Goal: Check status: Check status

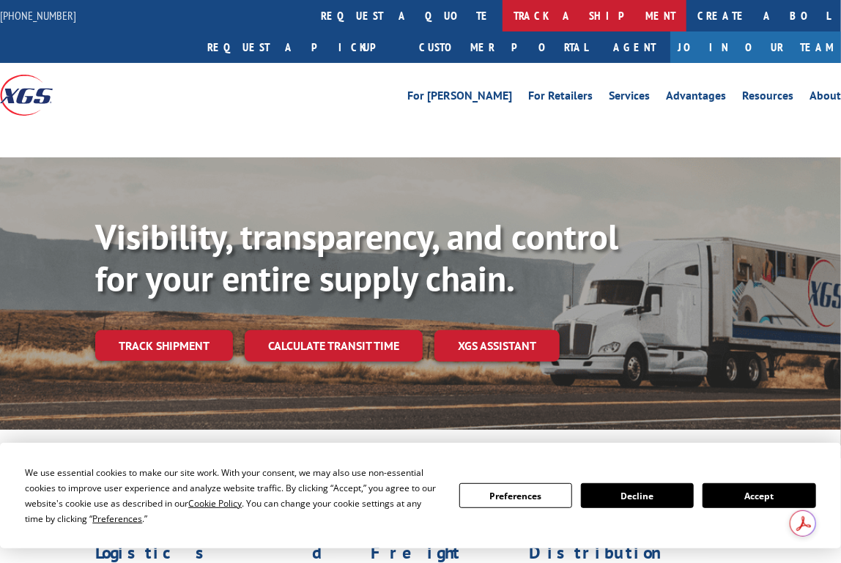
click at [503, 18] on link "track a shipment" at bounding box center [595, 16] width 184 height 32
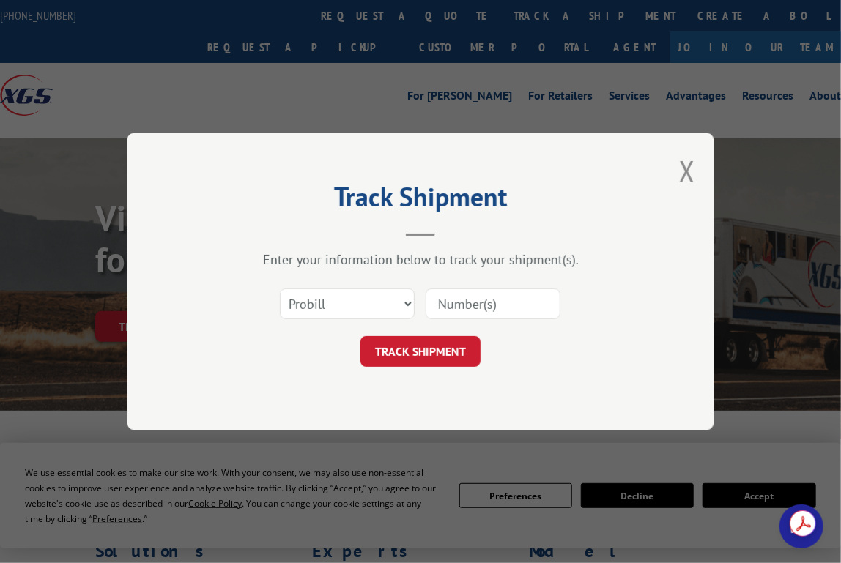
click at [311, 299] on select "Select category... Probill BOL PO" at bounding box center [347, 304] width 135 height 31
select select "bol"
click at [280, 289] on select "Select category... Probill BOL PO" at bounding box center [347, 304] width 135 height 31
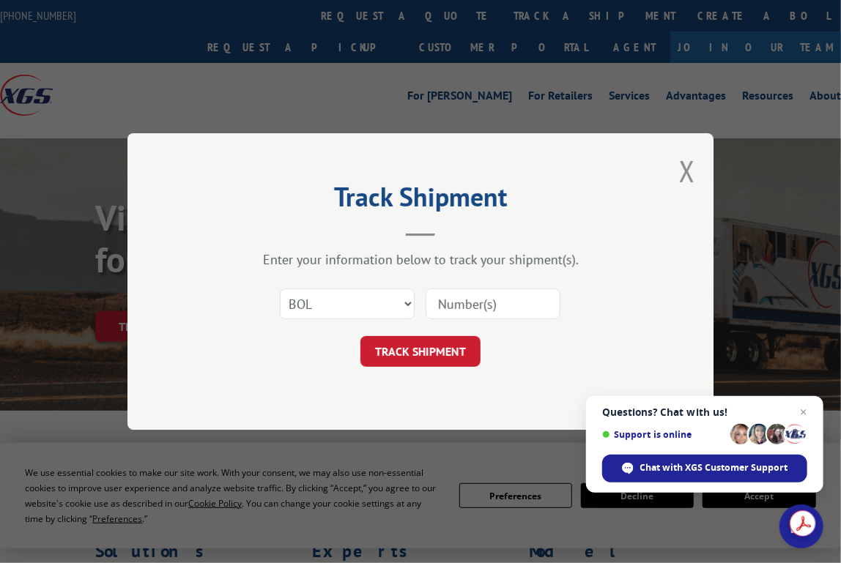
click at [443, 308] on input at bounding box center [493, 304] width 135 height 31
paste input "3371125"
type input "3371125"
click at [434, 355] on button "TRACK SHIPMENT" at bounding box center [420, 351] width 120 height 31
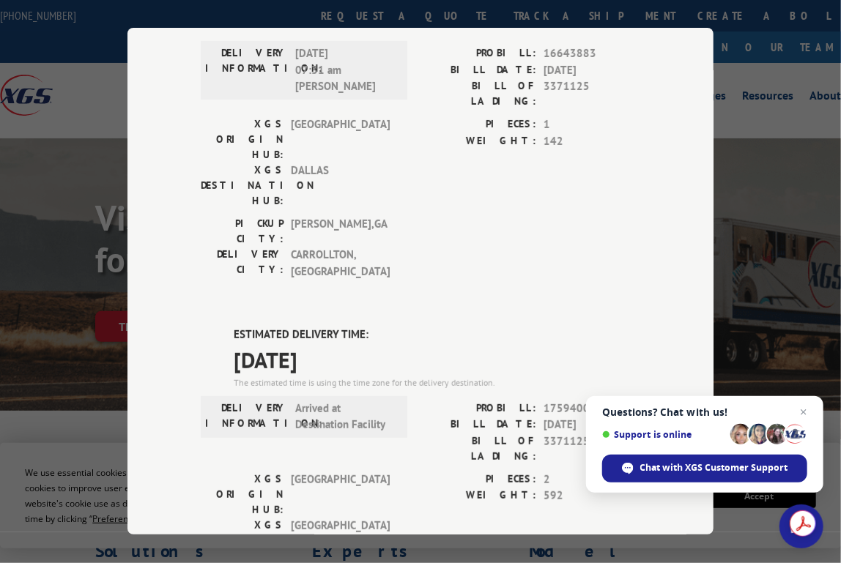
scroll to position [219, 0]
